Goal: Information Seeking & Learning: Learn about a topic

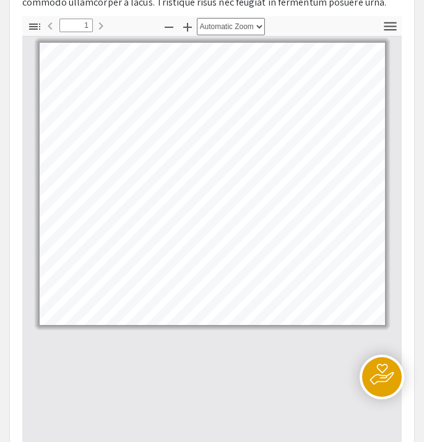
scroll to position [578, 0]
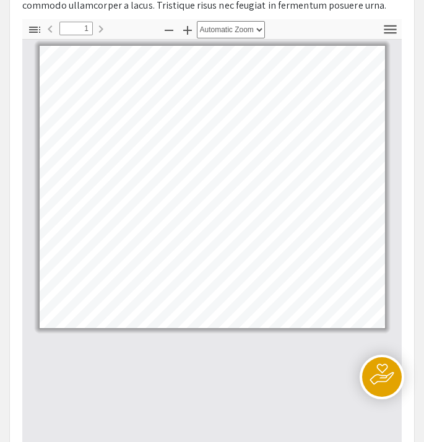
select select "page-width"
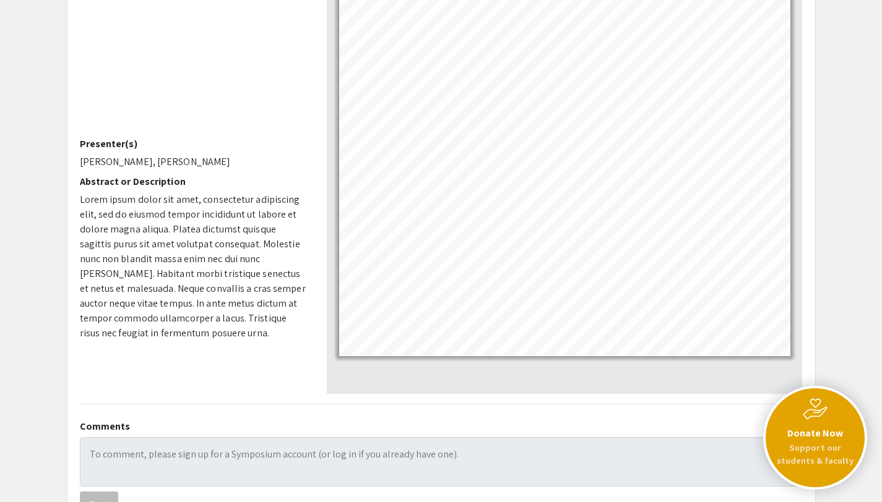
scroll to position [181, 0]
click at [348, 390] on div at bounding box center [565, 188] width 476 height 413
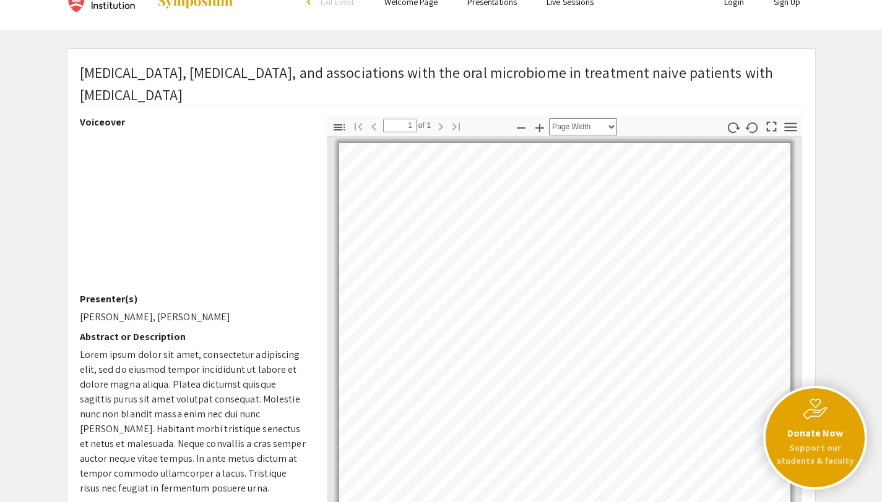
scroll to position [24, 0]
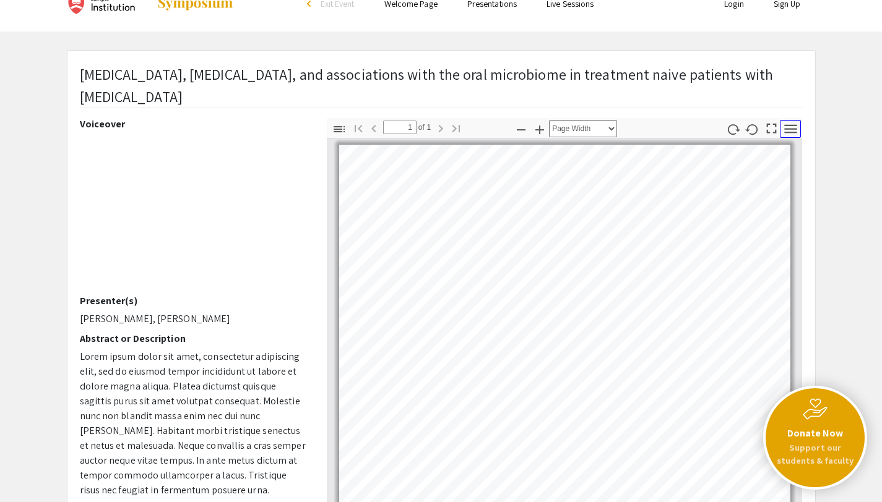
click at [423, 132] on icon "button" at bounding box center [790, 129] width 17 height 17
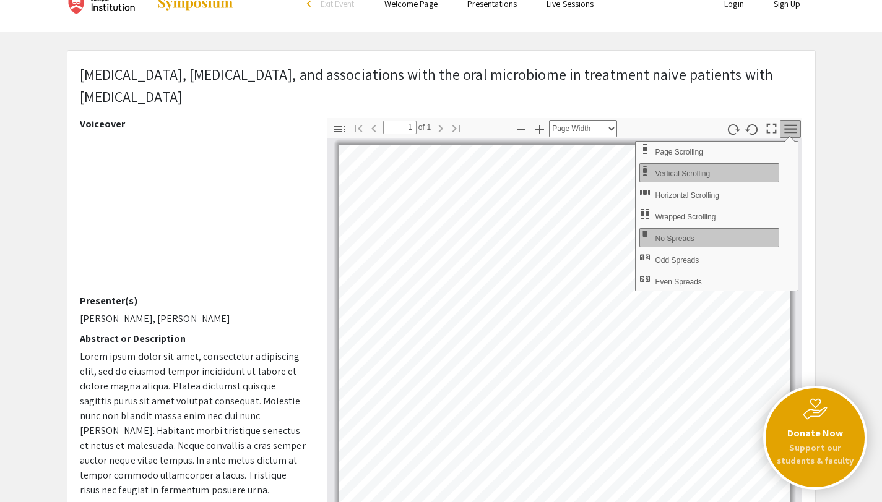
click at [423, 132] on icon "button" at bounding box center [790, 129] width 17 height 17
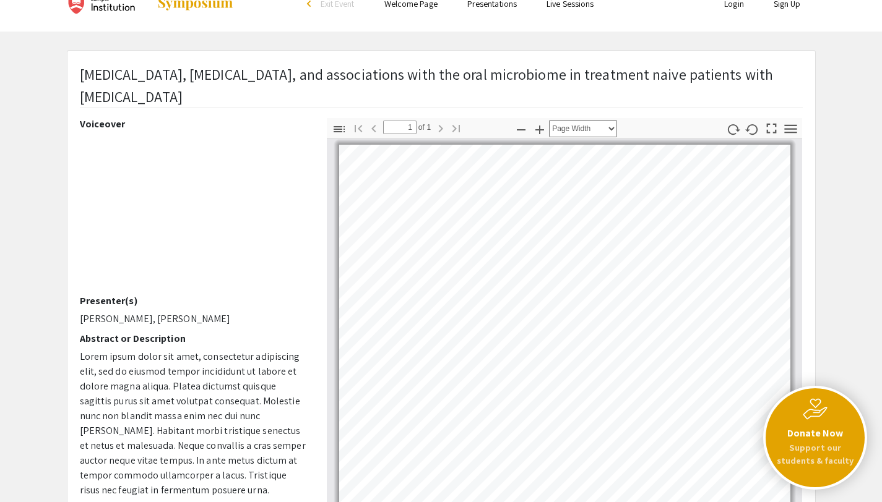
click at [423, 4] on link "Presentations" at bounding box center [492, 3] width 50 height 11
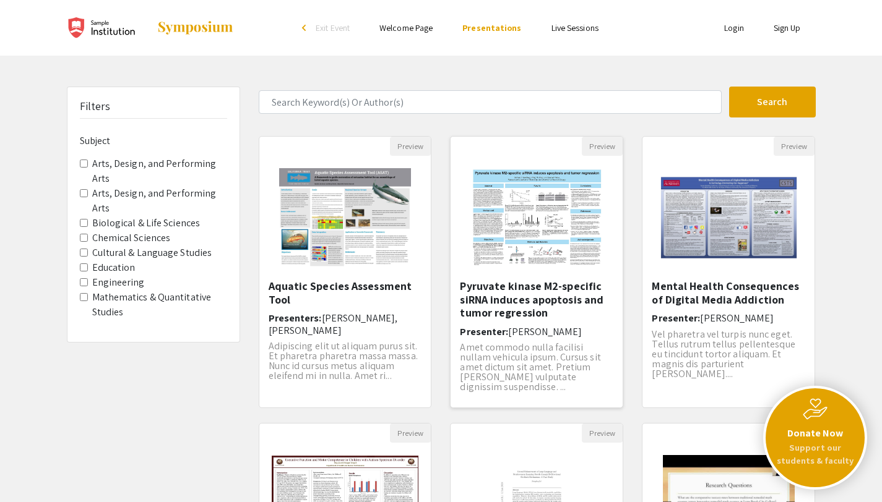
click at [423, 260] on img "Open Presentation Pyruvate kinase M2-specific siRNA induces apoptosis and tumor…" at bounding box center [537, 218] width 157 height 124
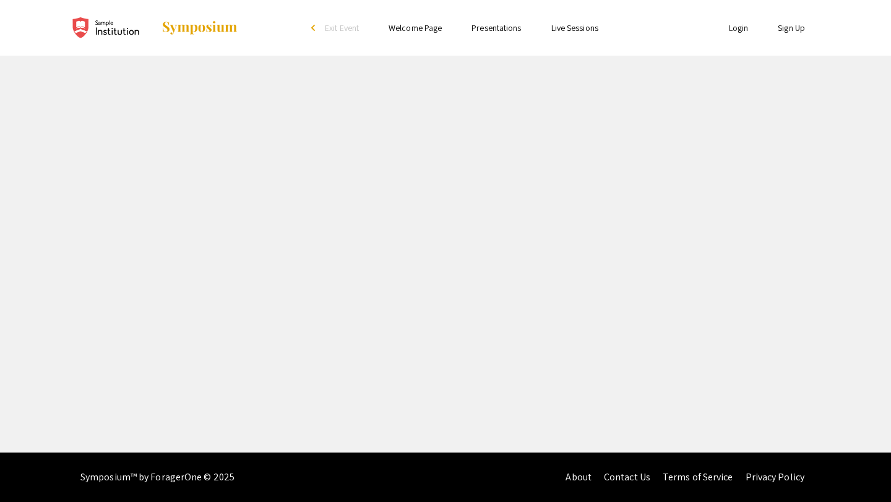
select select "custom"
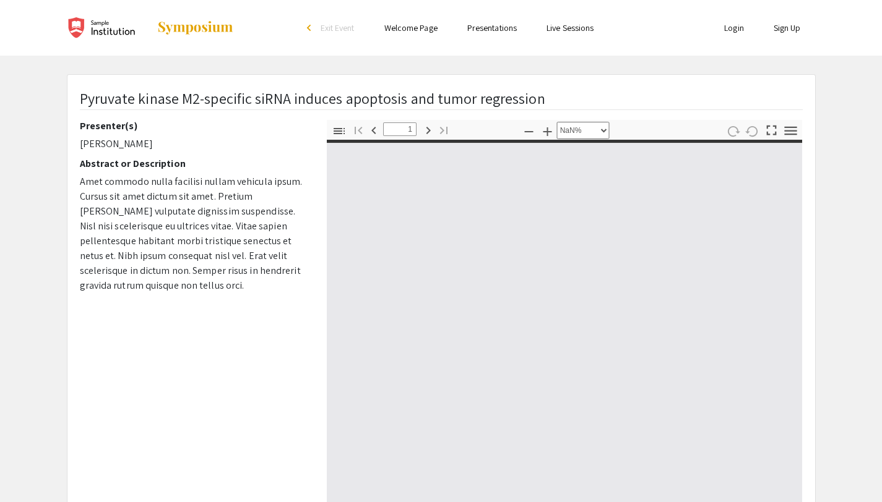
type input "0"
select select "custom"
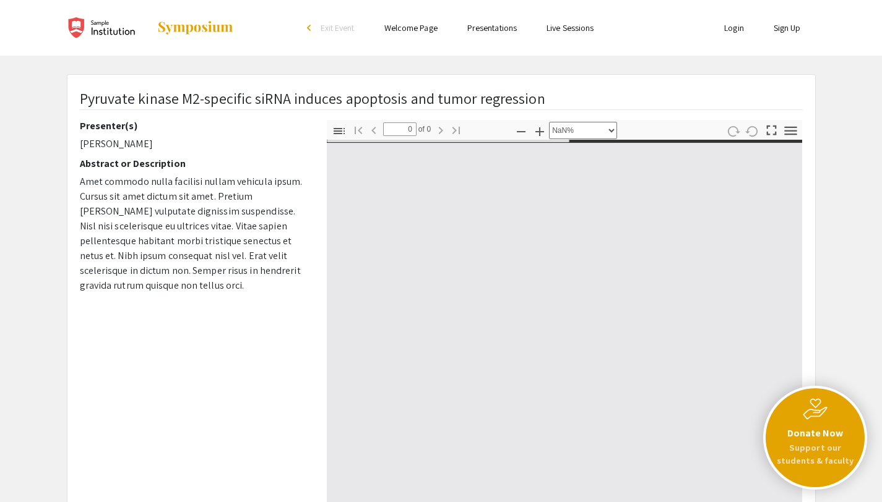
type input "1"
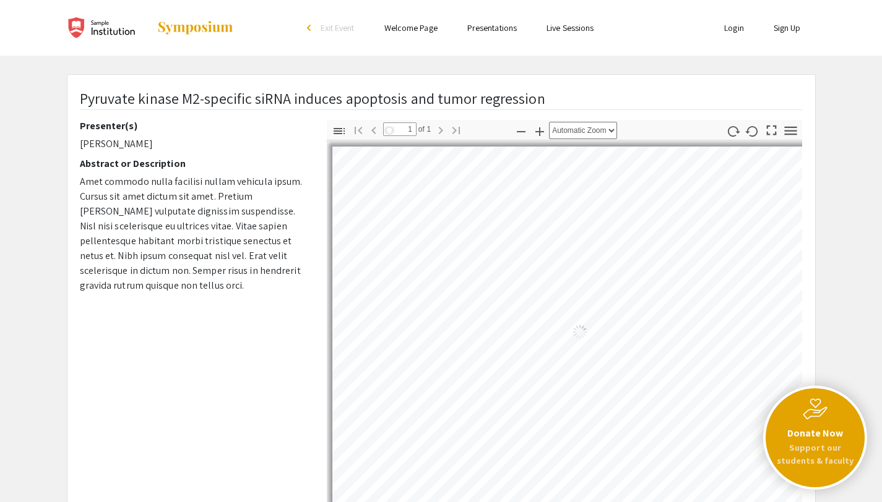
select select "auto"
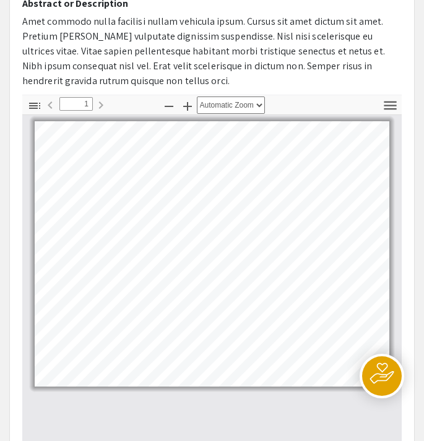
scroll to position [191, 0]
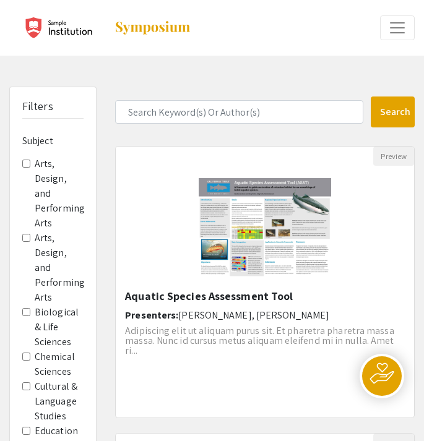
scroll to position [24, 0]
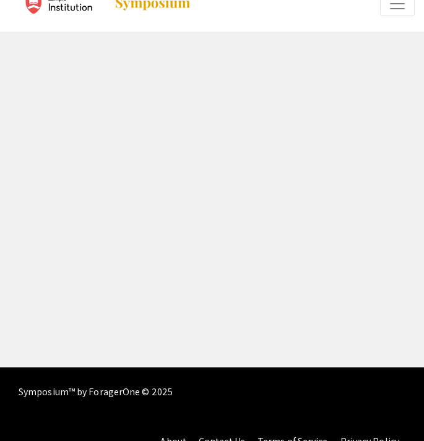
select select "custom"
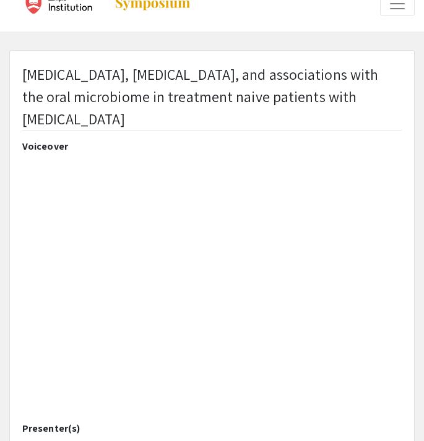
type input "0"
select select "auto"
type input "1"
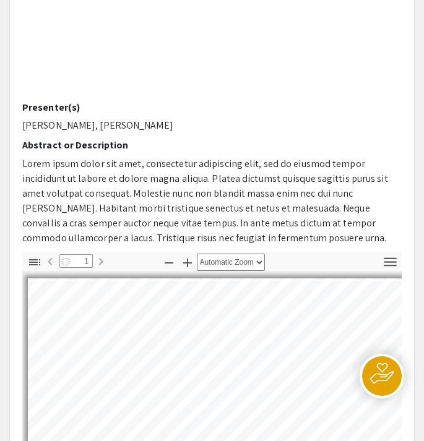
select select "page-width"
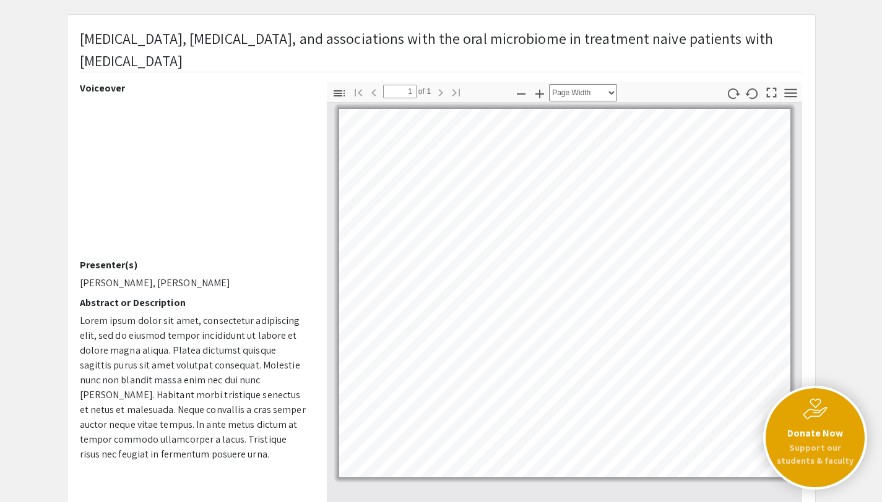
scroll to position [0, 0]
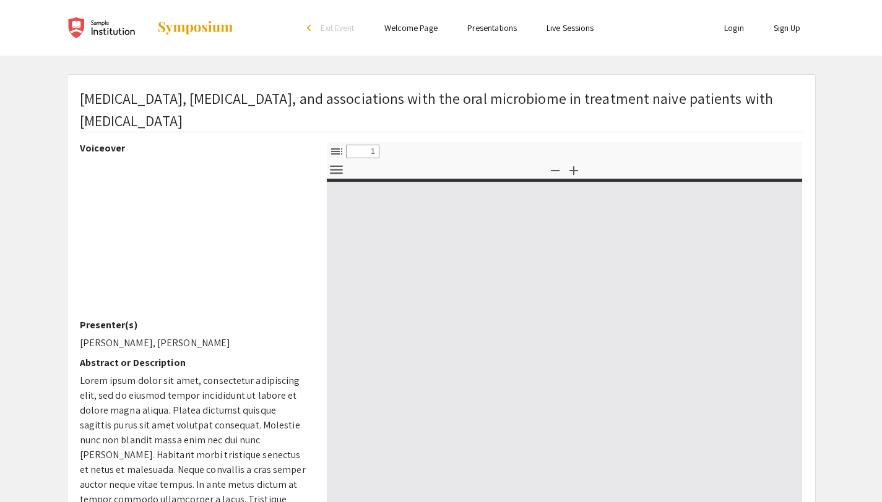
select select "custom"
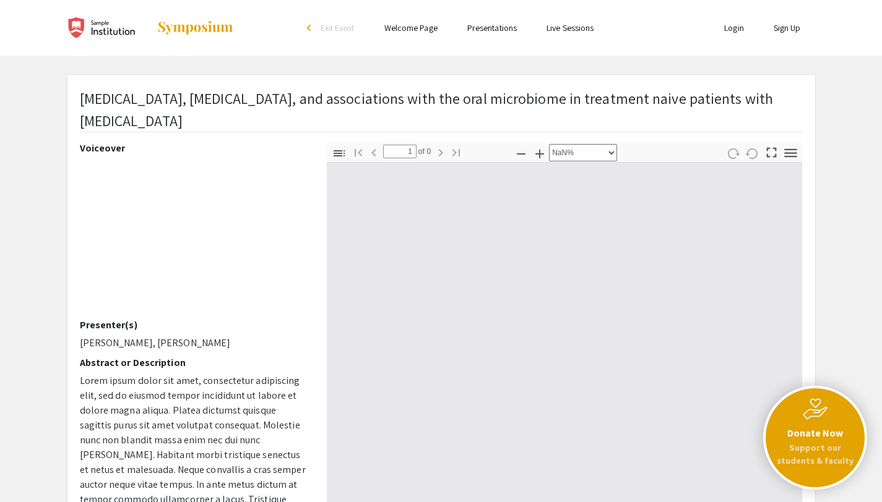
type input "0"
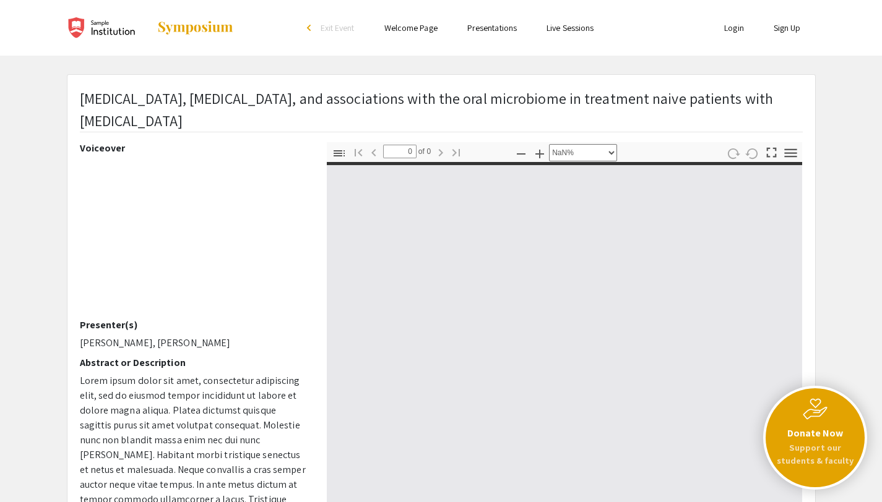
select select "auto"
type input "1"
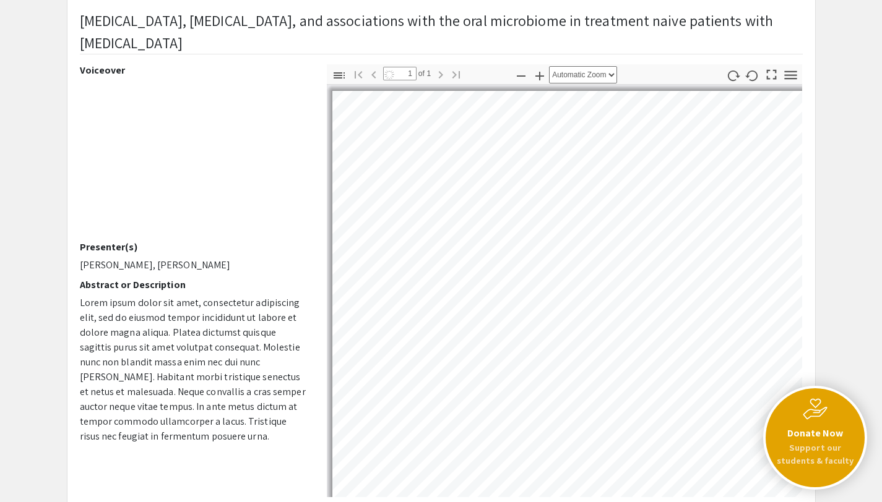
select select "page-width"
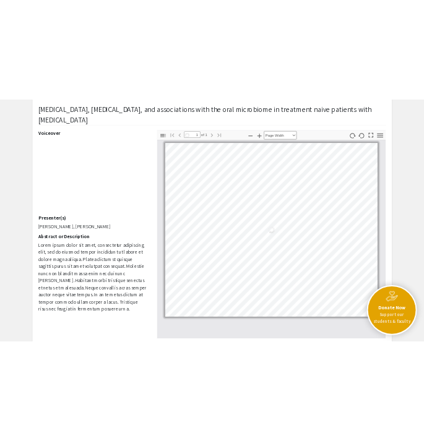
scroll to position [99, 0]
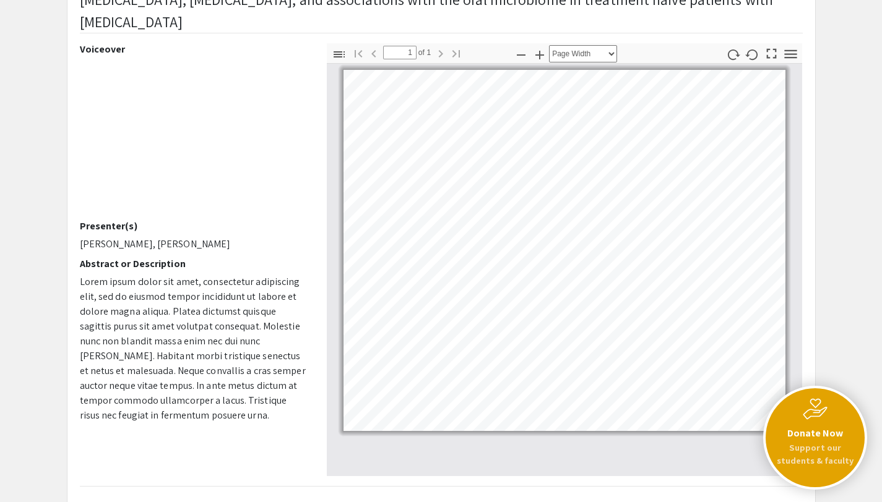
drag, startPoint x: 787, startPoint y: 108, endPoint x: 786, endPoint y: 226, distance: 117.6
click at [786, 226] on div "Page 1" at bounding box center [564, 250] width 453 height 372
